Goal: Task Accomplishment & Management: Manage account settings

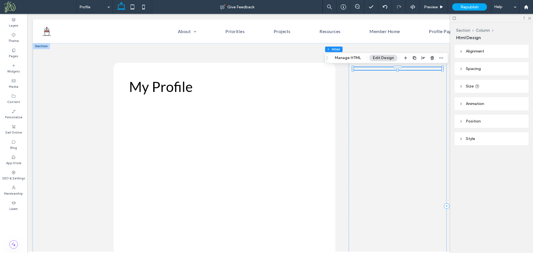
click at [379, 69] on div at bounding box center [397, 68] width 89 height 3
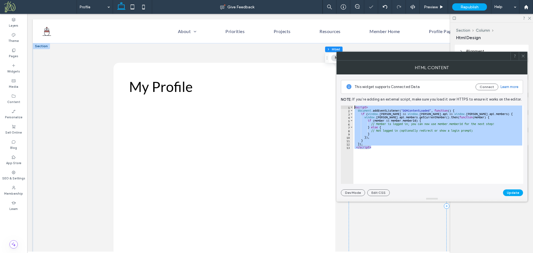
drag, startPoint x: 375, startPoint y: 149, endPoint x: 347, endPoint y: 104, distance: 52.6
click at [347, 104] on div "This widget supports Connected Data Connect Learn more Note: If you’re adding a…" at bounding box center [432, 135] width 182 height 122
type textarea "**********"
click at [524, 56] on icon at bounding box center [523, 56] width 4 height 4
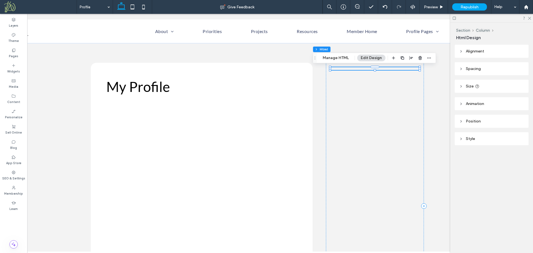
scroll to position [0, 21]
click at [16, 54] on label "Pages" at bounding box center [13, 56] width 9 height 6
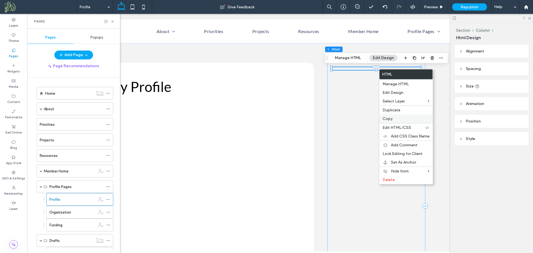
click at [389, 118] on span "Copy" at bounding box center [388, 118] width 10 height 5
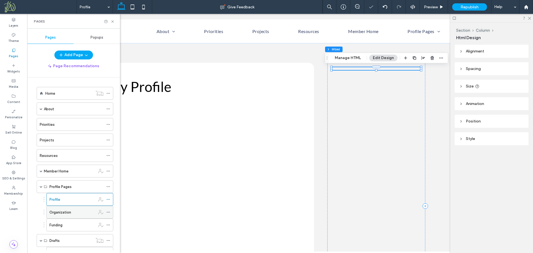
click at [66, 211] on label "Organization" at bounding box center [60, 213] width 22 height 10
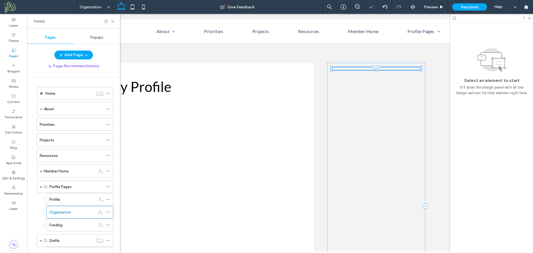
click at [66, 211] on div at bounding box center [266, 126] width 533 height 253
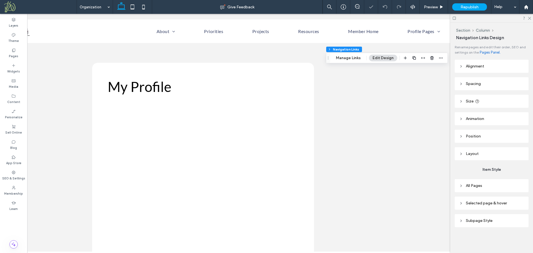
type input "*"
type input "***"
type input "****"
click at [432, 58] on use "button" at bounding box center [432, 58] width 3 height 4
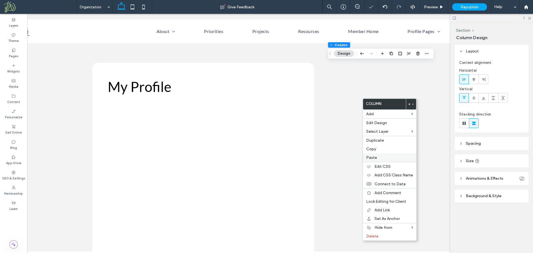
click at [371, 155] on span "Paste" at bounding box center [371, 157] width 11 height 5
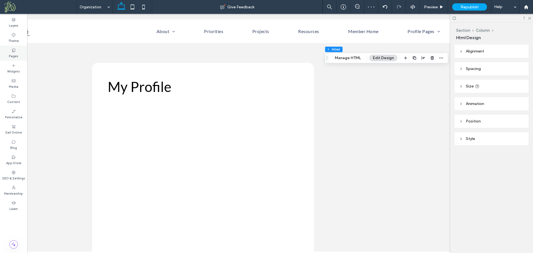
click at [17, 59] on div "Pages" at bounding box center [13, 53] width 27 height 15
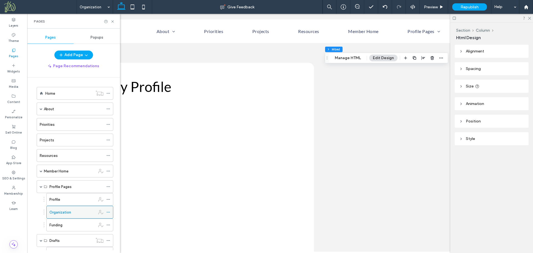
click at [108, 213] on icon at bounding box center [108, 212] width 4 height 4
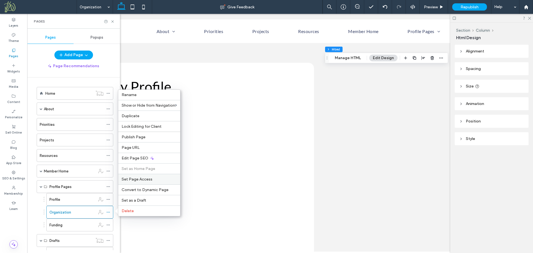
click at [147, 180] on span "Set Page Access" at bounding box center [137, 179] width 31 height 5
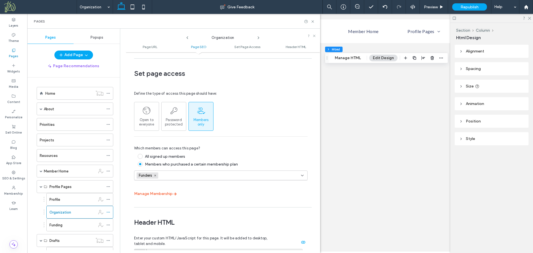
scroll to position [418, 0]
click at [156, 176] on icon at bounding box center [155, 177] width 3 height 3
click at [158, 156] on div "All signed up members" at bounding box center [165, 158] width 40 height 5
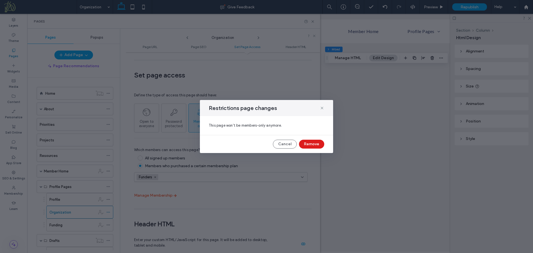
drag, startPoint x: 317, startPoint y: 143, endPoint x: 309, endPoint y: 158, distance: 16.5
click at [317, 143] on button "Remove" at bounding box center [311, 144] width 25 height 9
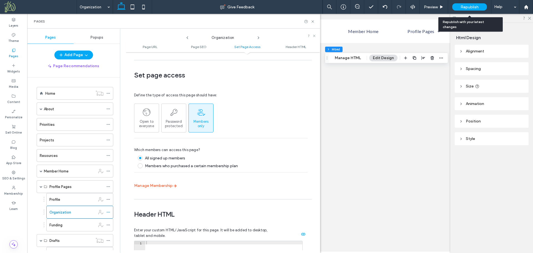
click at [472, 7] on span "Republish" at bounding box center [470, 7] width 18 height 5
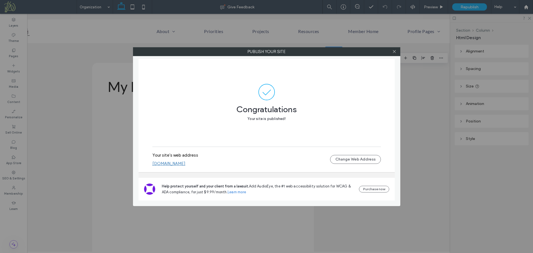
click at [186, 163] on link "[DOMAIN_NAME]" at bounding box center [169, 163] width 33 height 5
click at [392, 52] on div at bounding box center [395, 52] width 8 height 8
click at [396, 51] on icon at bounding box center [395, 51] width 4 height 4
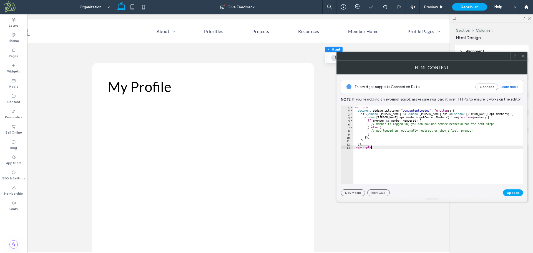
click at [372, 159] on div "< script > document . addEventListener ( "DOMContentLoaded" , function ( ) { if…" at bounding box center [439, 148] width 170 height 85
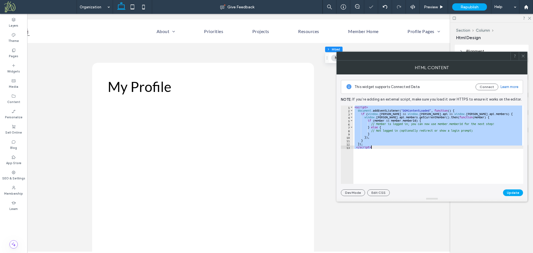
paste textarea "Cursor at row 13"
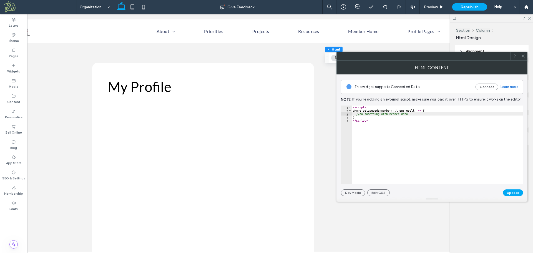
drag, startPoint x: 411, startPoint y: 114, endPoint x: 411, endPoint y: 128, distance: 13.3
click at [411, 114] on div "< script > dmAPI . getLoggedInMember ( ) . then ( result => { //do something wi…" at bounding box center [438, 148] width 172 height 85
type textarea "**********"
type textarea "*******"
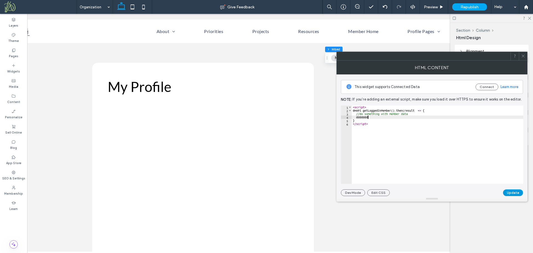
click at [514, 192] on button "Update" at bounding box center [513, 192] width 20 height 7
click at [523, 54] on icon at bounding box center [523, 56] width 4 height 4
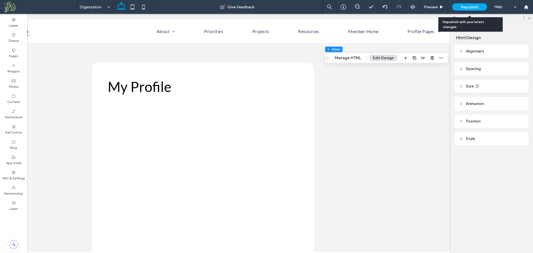
click at [468, 8] on span "Republish" at bounding box center [470, 7] width 18 height 5
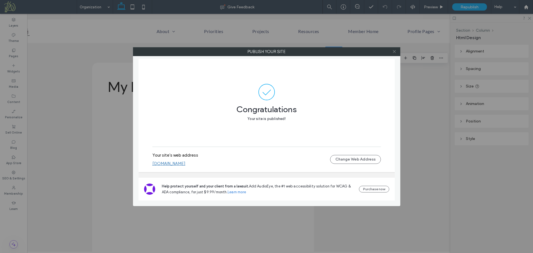
click at [394, 51] on use at bounding box center [394, 51] width 3 height 3
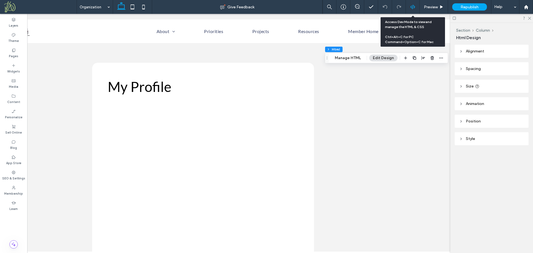
click at [414, 5] on icon at bounding box center [413, 6] width 5 height 5
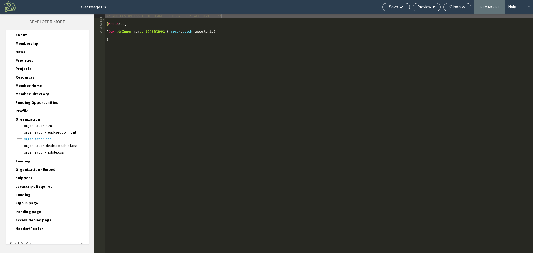
scroll to position [28, 0]
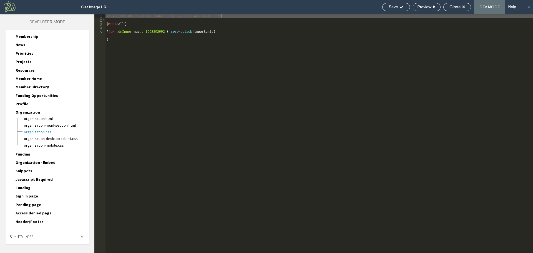
click at [41, 238] on div "Site HTML/CSS" at bounding box center [47, 237] width 83 height 14
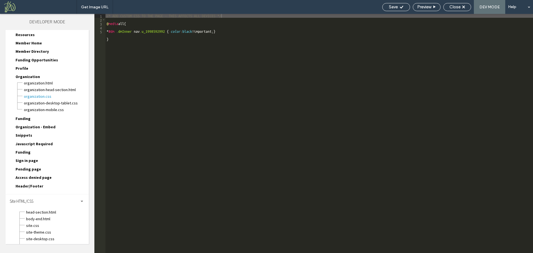
scroll to position [78, 0]
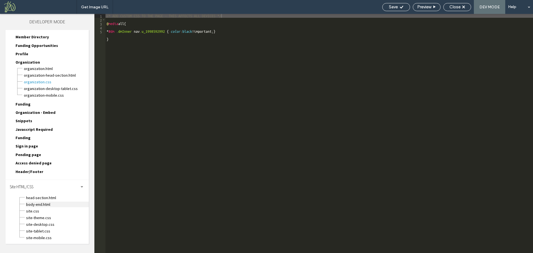
click at [46, 206] on span "body-end.html" at bounding box center [57, 205] width 63 height 6
type textarea "**********"
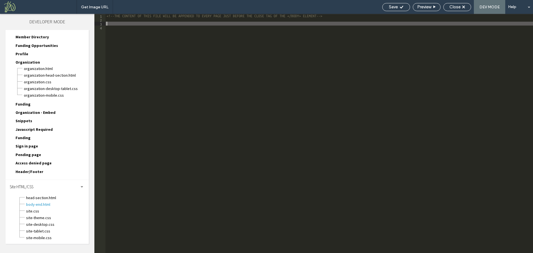
paste textarea "*********"
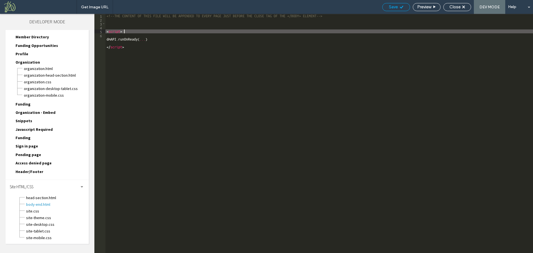
type textarea "*********"
click at [394, 7] on span "Save" at bounding box center [393, 6] width 9 height 5
click at [455, 7] on span "Close" at bounding box center [455, 6] width 11 height 5
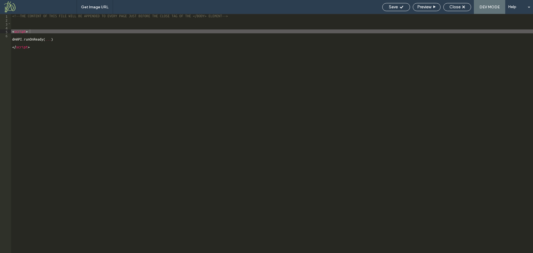
scroll to position [64, 0]
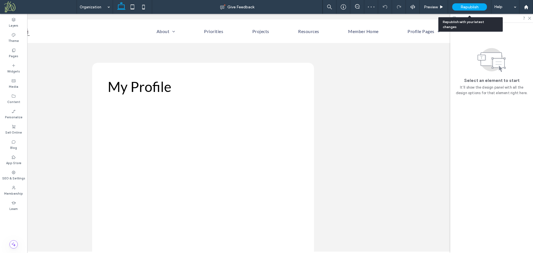
click at [462, 6] on span "Republish" at bounding box center [470, 7] width 18 height 5
click at [530, 18] on use at bounding box center [529, 18] width 3 height 3
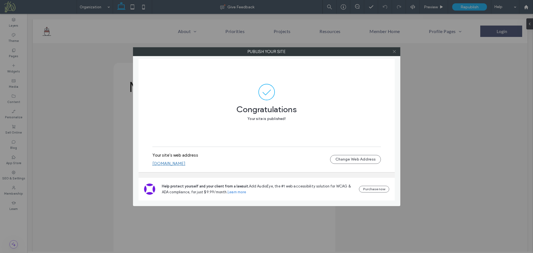
click at [395, 52] on icon at bounding box center [395, 51] width 4 height 4
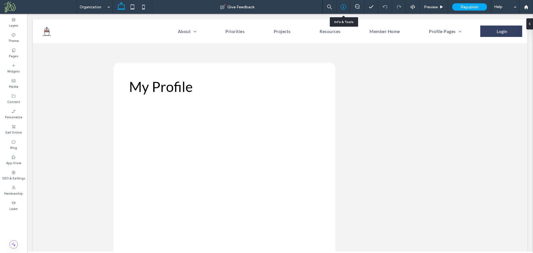
click at [341, 6] on use at bounding box center [343, 6] width 5 height 5
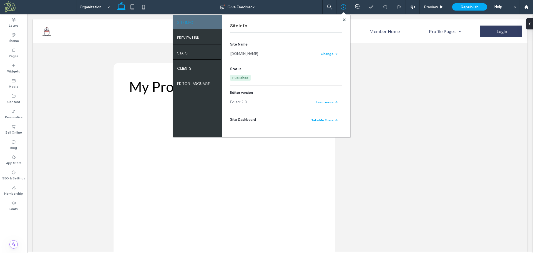
click at [258, 53] on link "[DOMAIN_NAME]" at bounding box center [244, 54] width 28 height 6
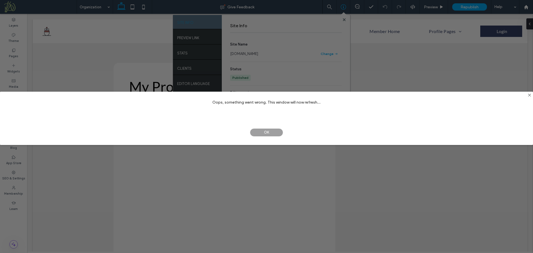
click at [261, 134] on span "OK" at bounding box center [266, 132] width 33 height 8
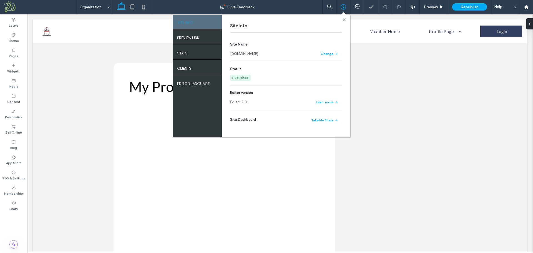
click at [345, 19] on use at bounding box center [344, 19] width 3 height 3
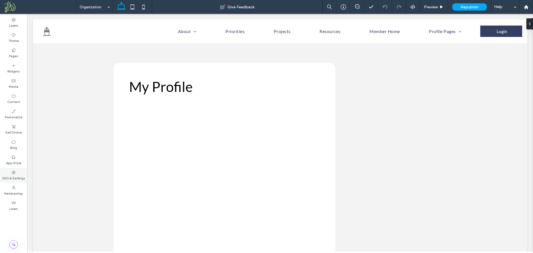
click at [14, 177] on label "SEO & Settings" at bounding box center [13, 178] width 23 height 6
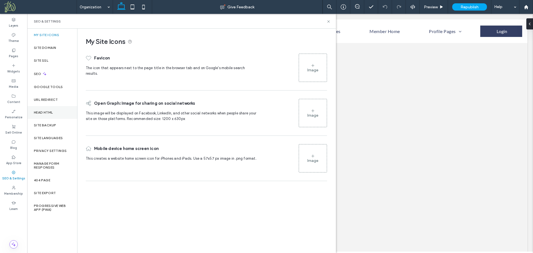
click at [58, 114] on div "Head HTML" at bounding box center [52, 112] width 50 height 13
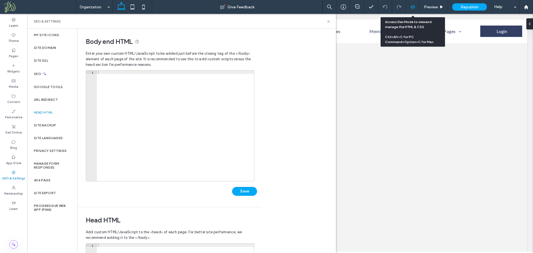
click at [414, 6] on icon at bounding box center [413, 6] width 5 height 5
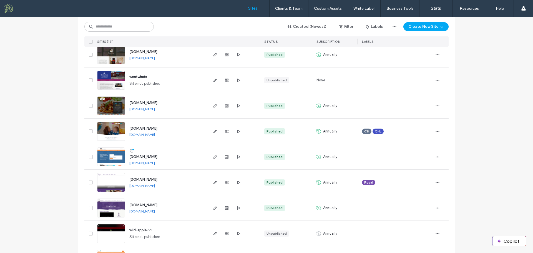
scroll to position [1807, 0]
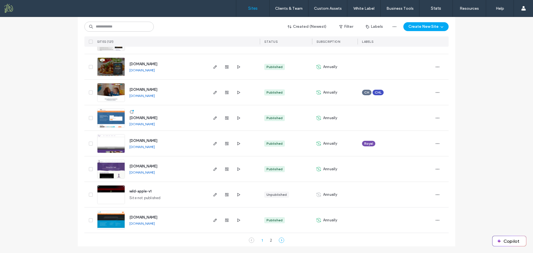
click at [279, 240] on icon at bounding box center [282, 241] width 6 height 6
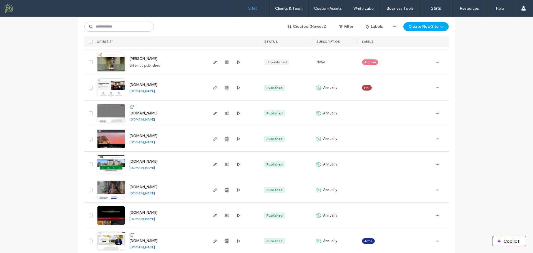
scroll to position [289, 0]
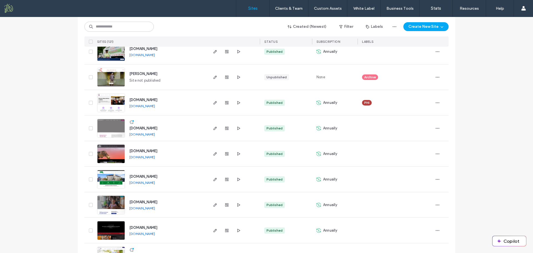
click at [142, 177] on span "www.eawunion.org" at bounding box center [143, 176] width 28 height 4
